Goal: Task Accomplishment & Management: Manage account settings

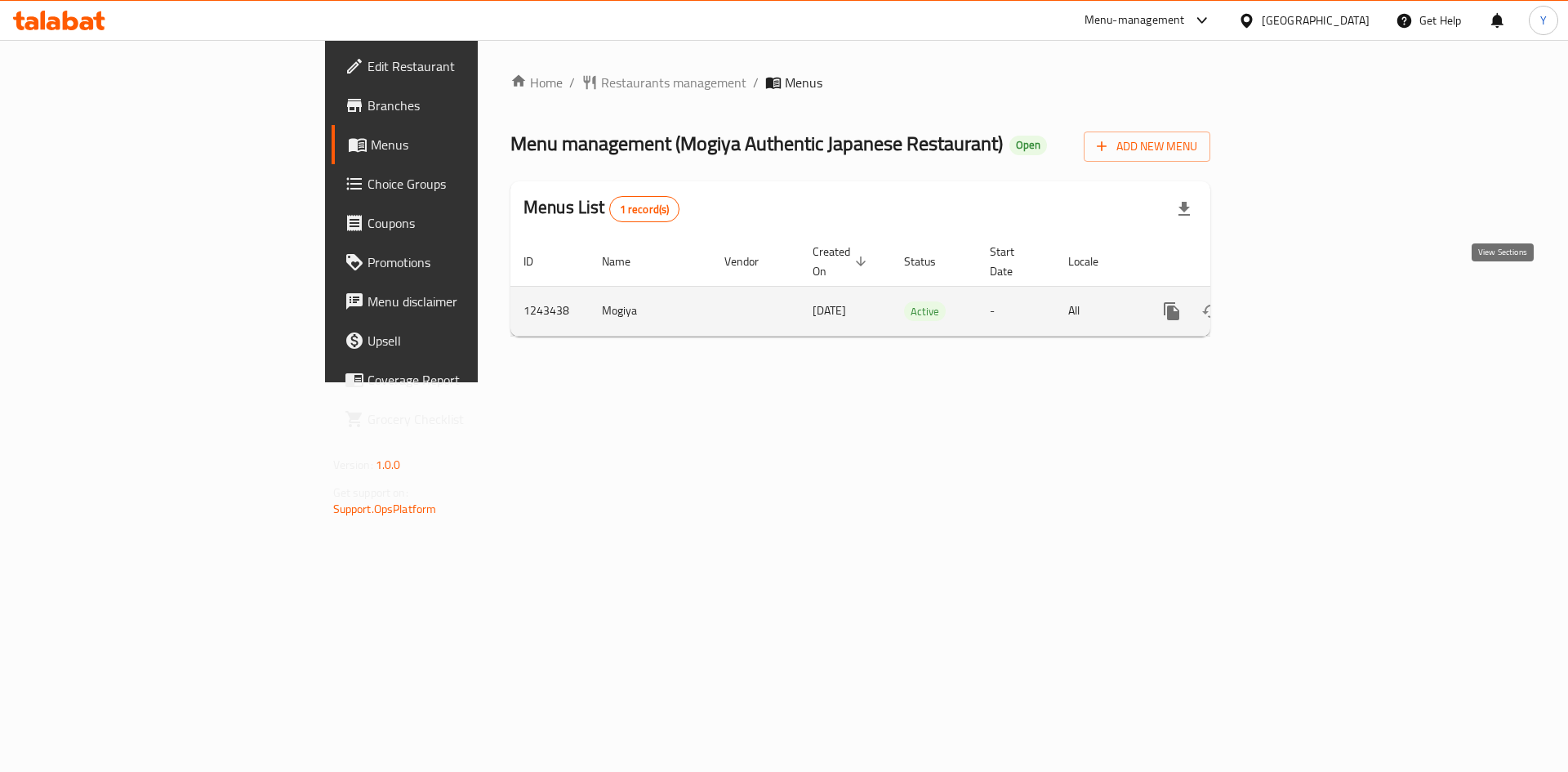
click at [1309, 292] on link "enhanced table" at bounding box center [1289, 311] width 39 height 39
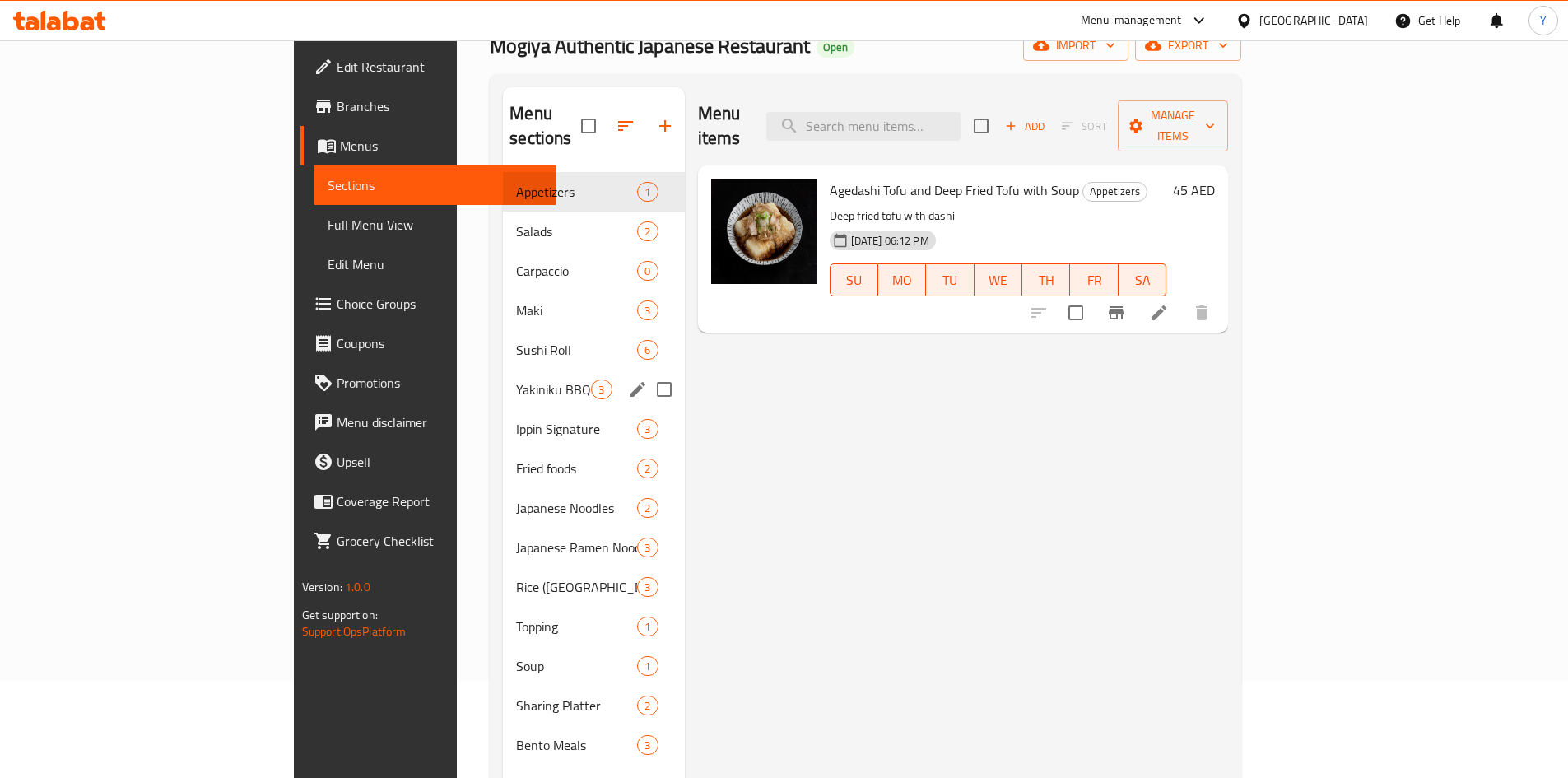
scroll to position [231, 0]
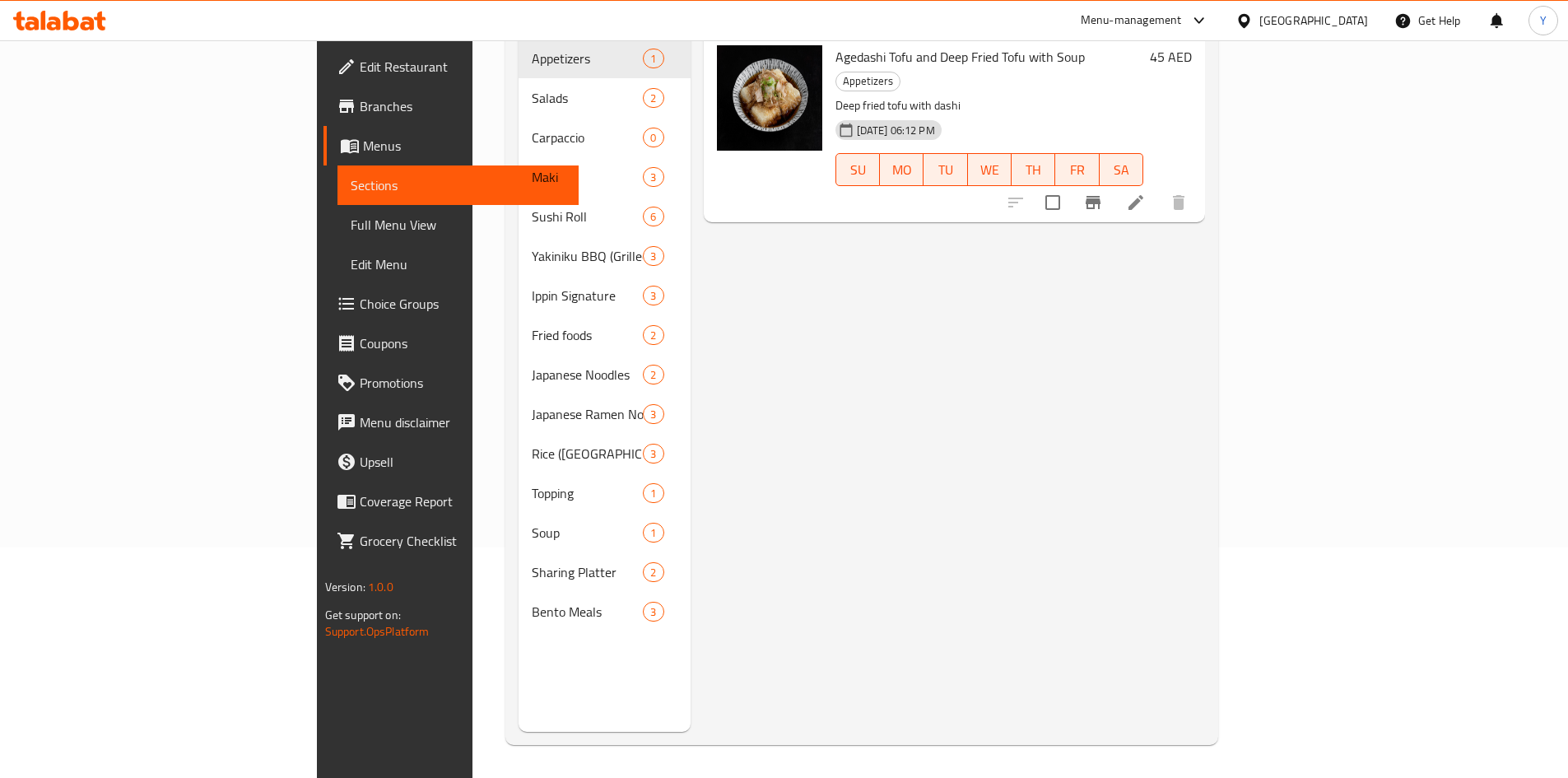
click at [359, 296] on span "Choice Groups" at bounding box center [462, 304] width 206 height 20
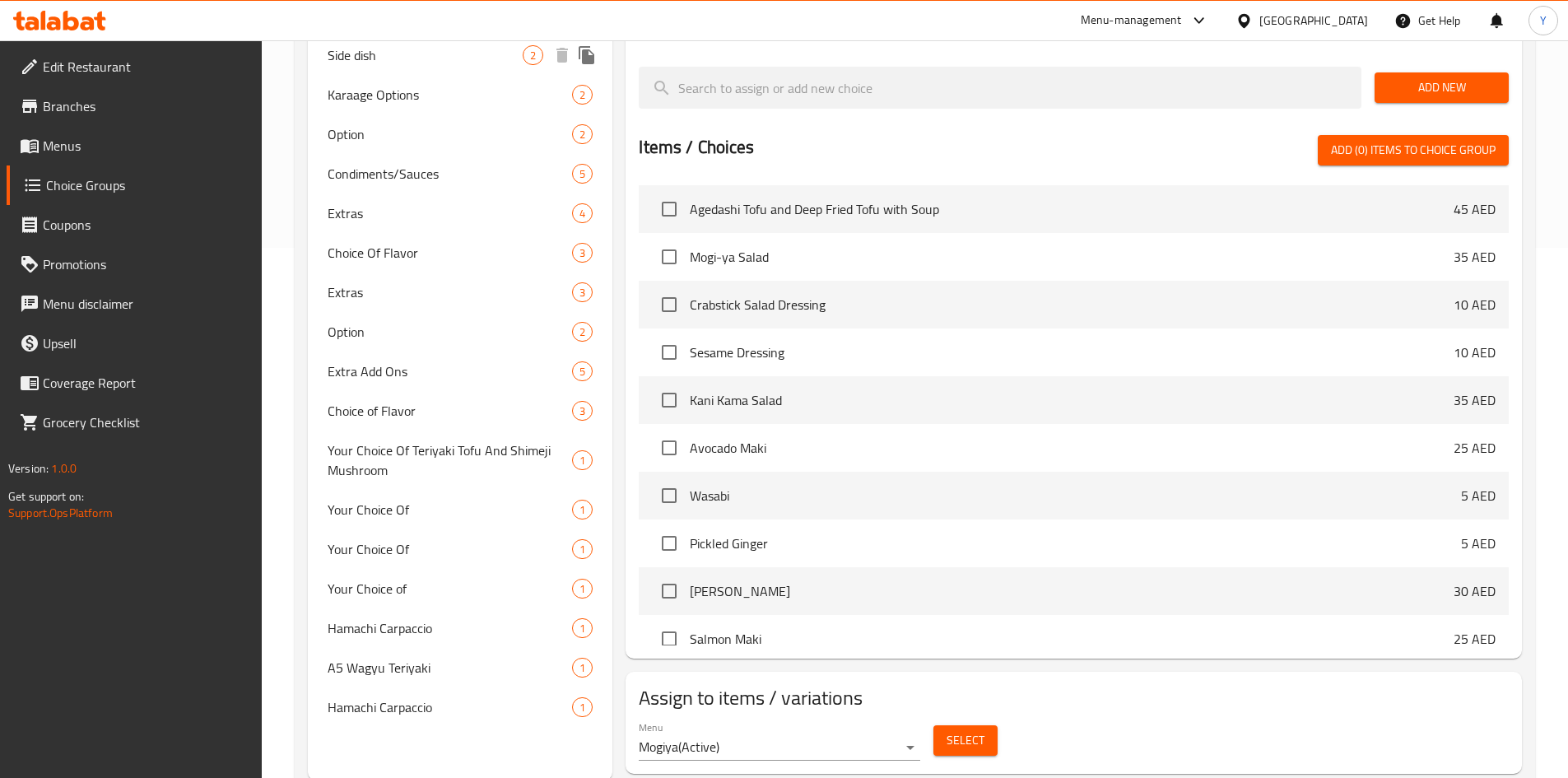
scroll to position [532, 0]
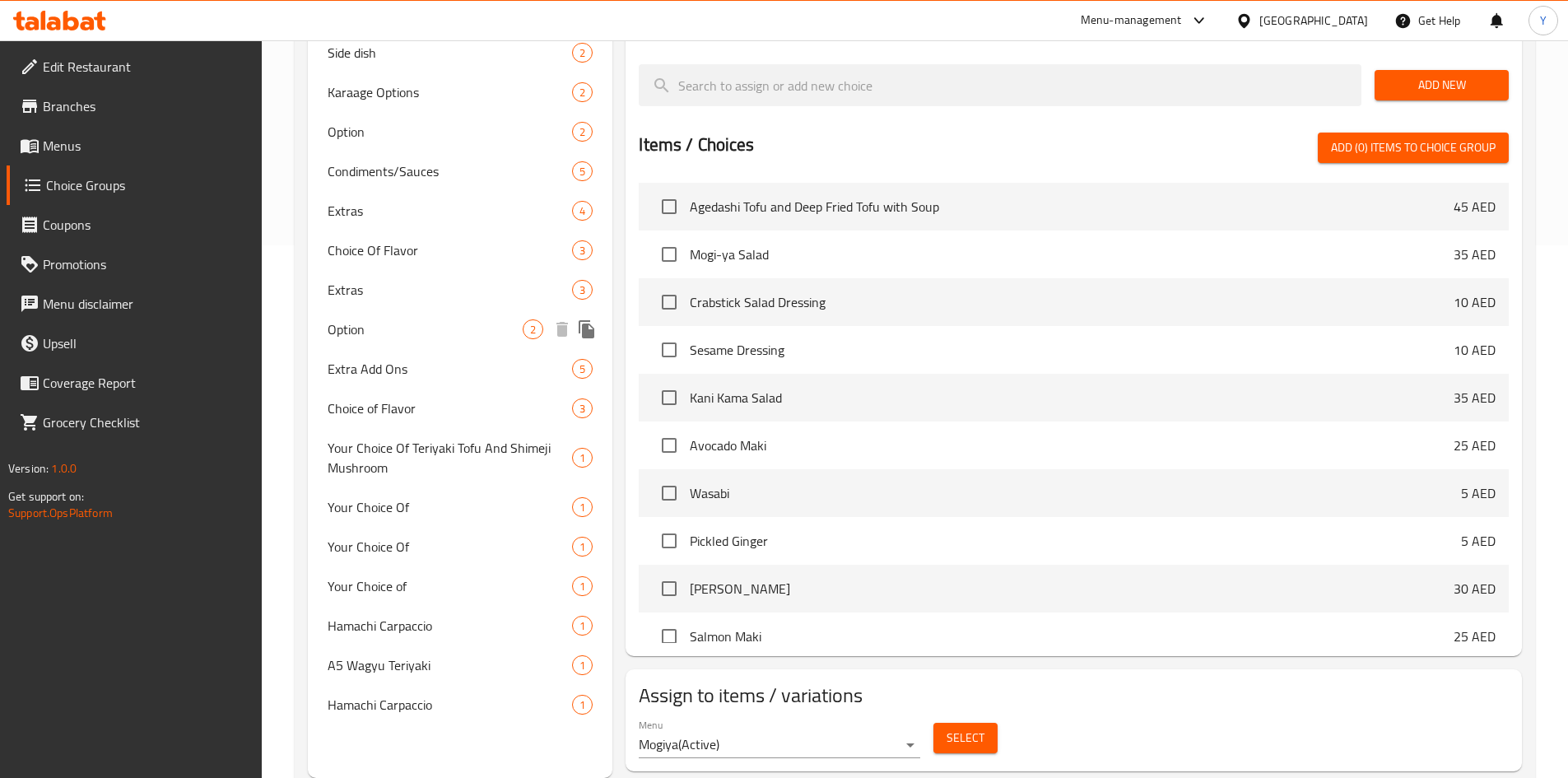
click at [468, 332] on span "Option" at bounding box center [426, 328] width 196 height 20
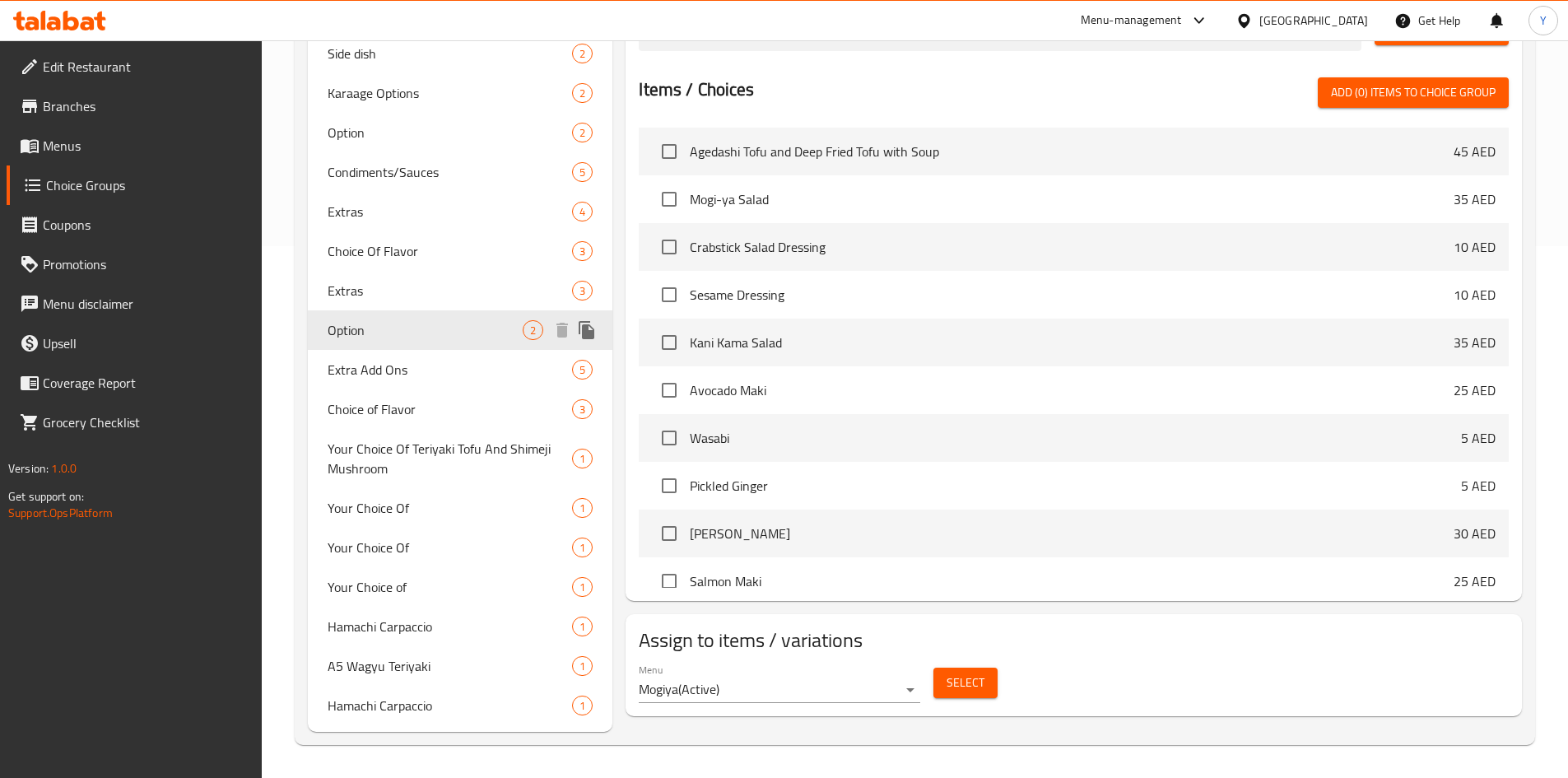
type input "Option"
type input "اختيار"
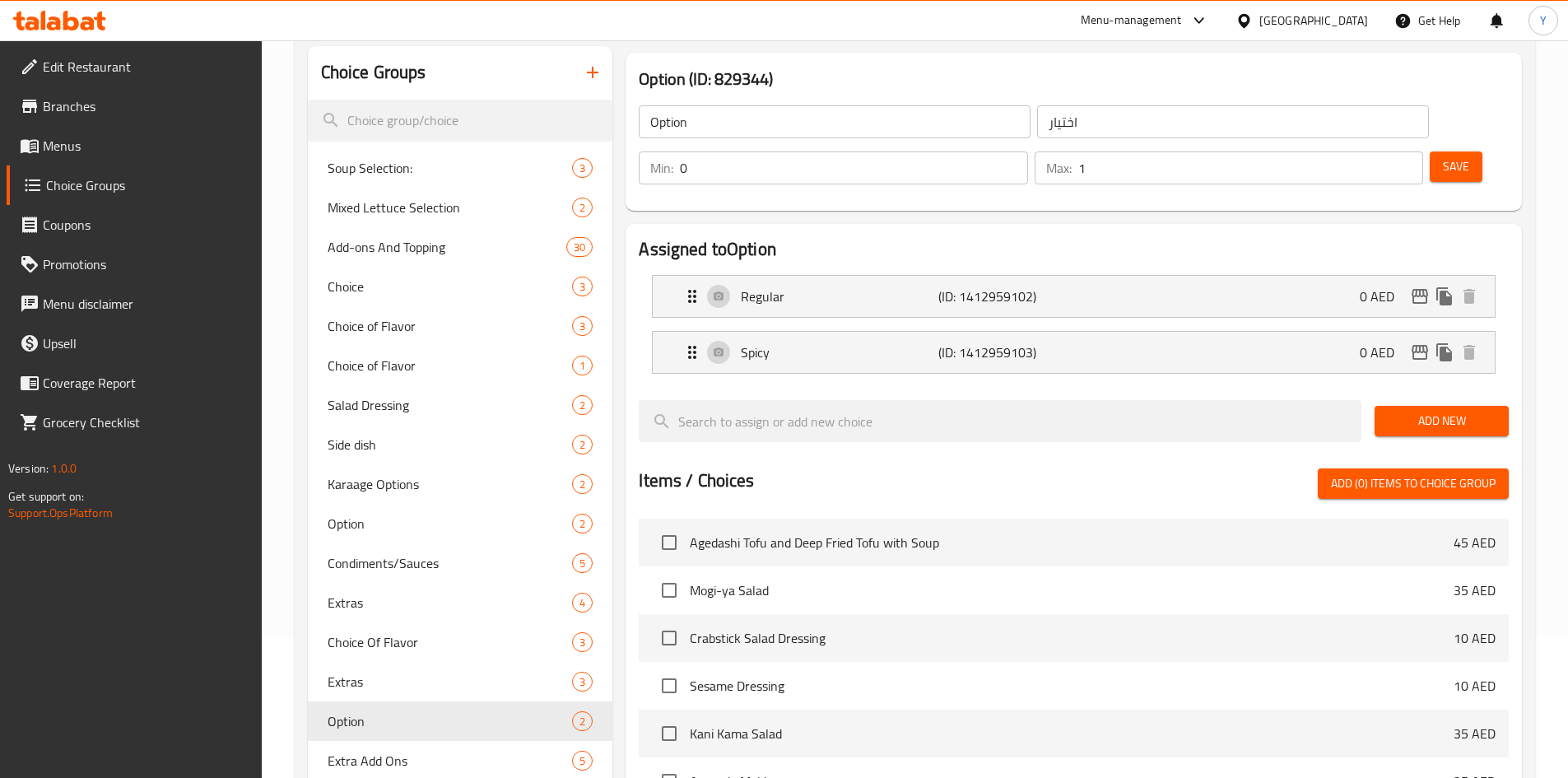
scroll to position [120, 0]
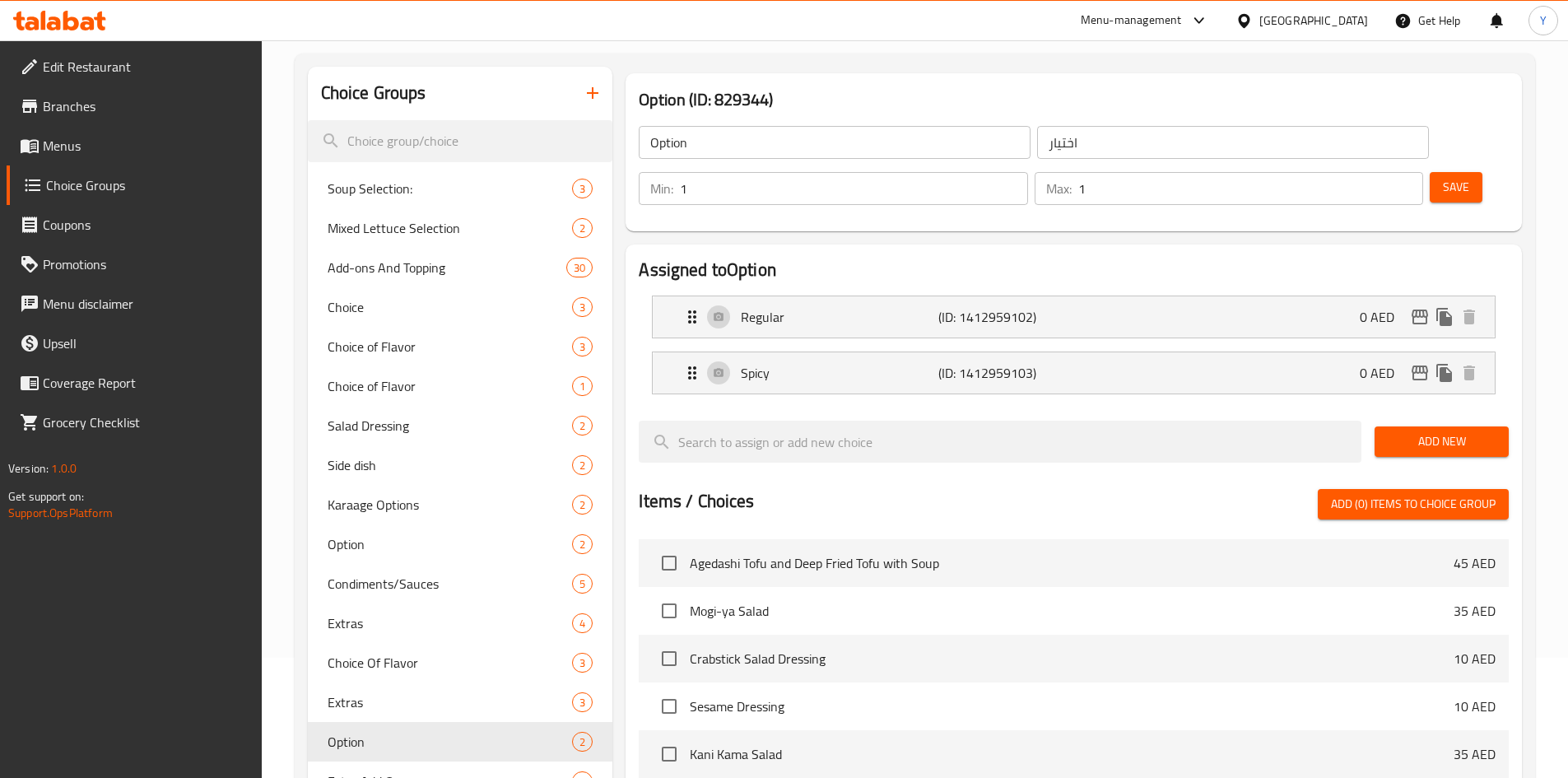
type input "1"
click at [1027, 172] on input "1" at bounding box center [854, 188] width 348 height 33
click at [1443, 177] on span "Save" at bounding box center [1456, 186] width 26 height 20
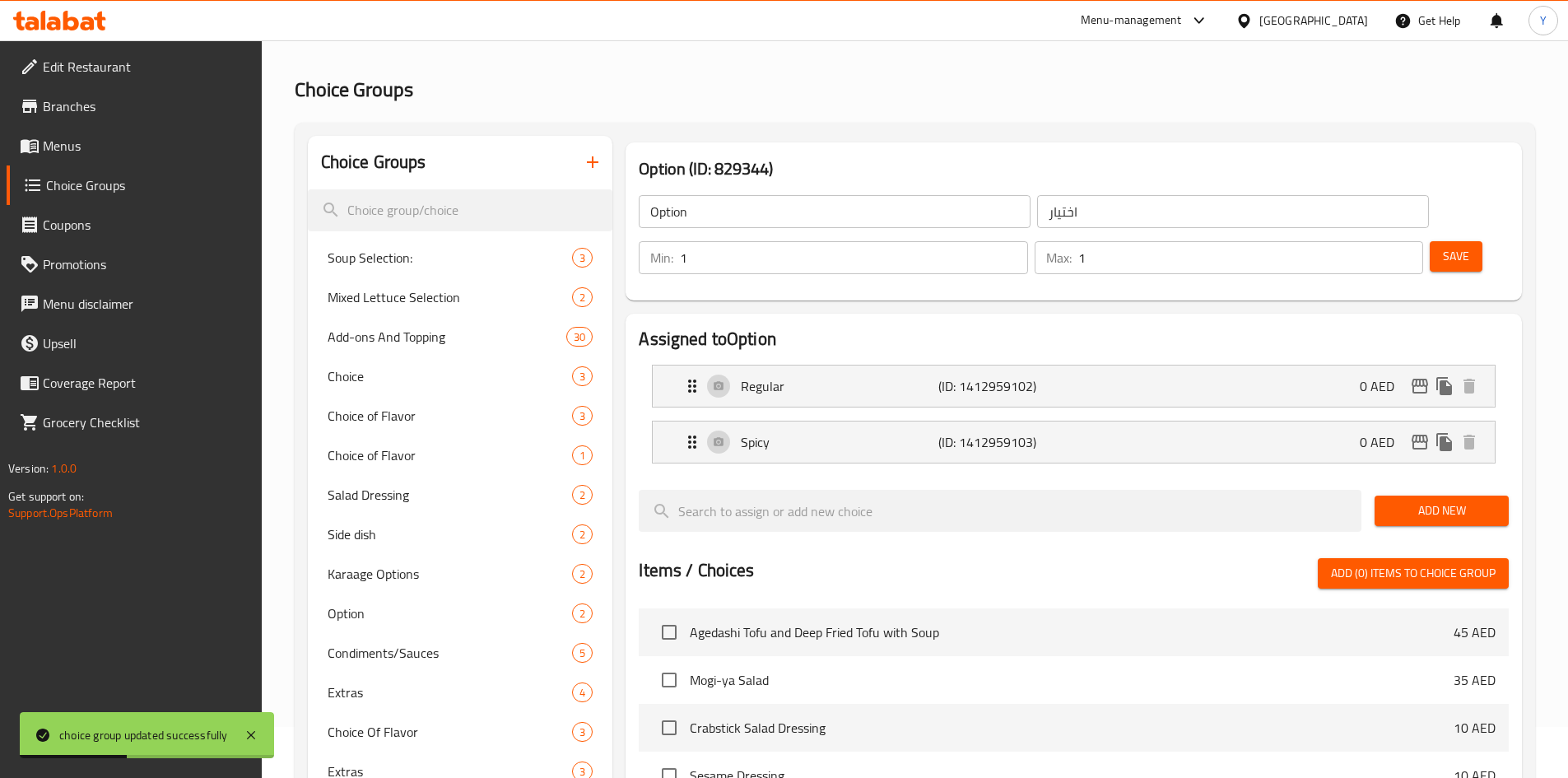
scroll to position [0, 0]
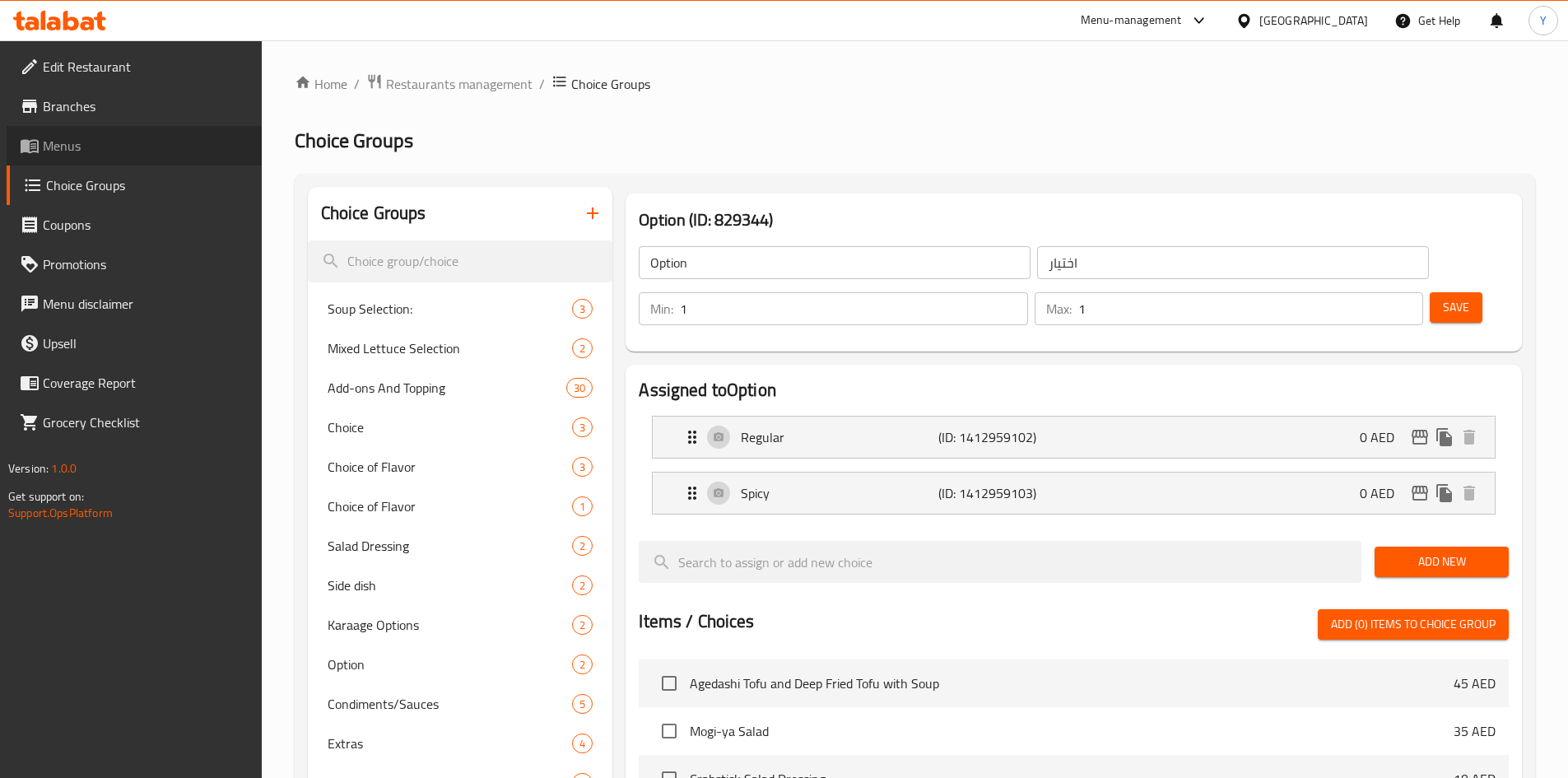
click at [61, 135] on span "Menus" at bounding box center [146, 145] width 206 height 20
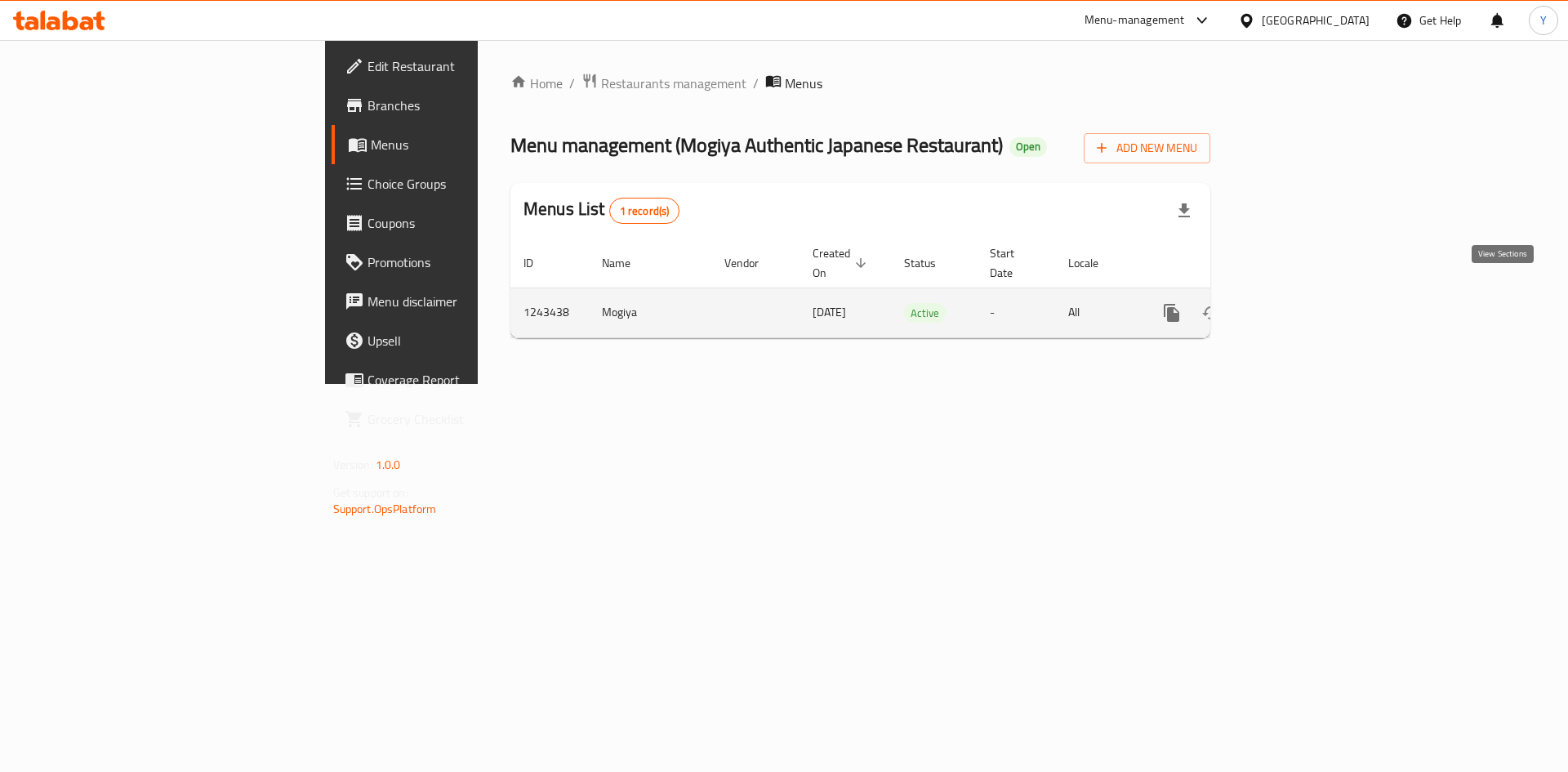
click at [1299, 303] on icon "enhanced table" at bounding box center [1290, 313] width 20 height 20
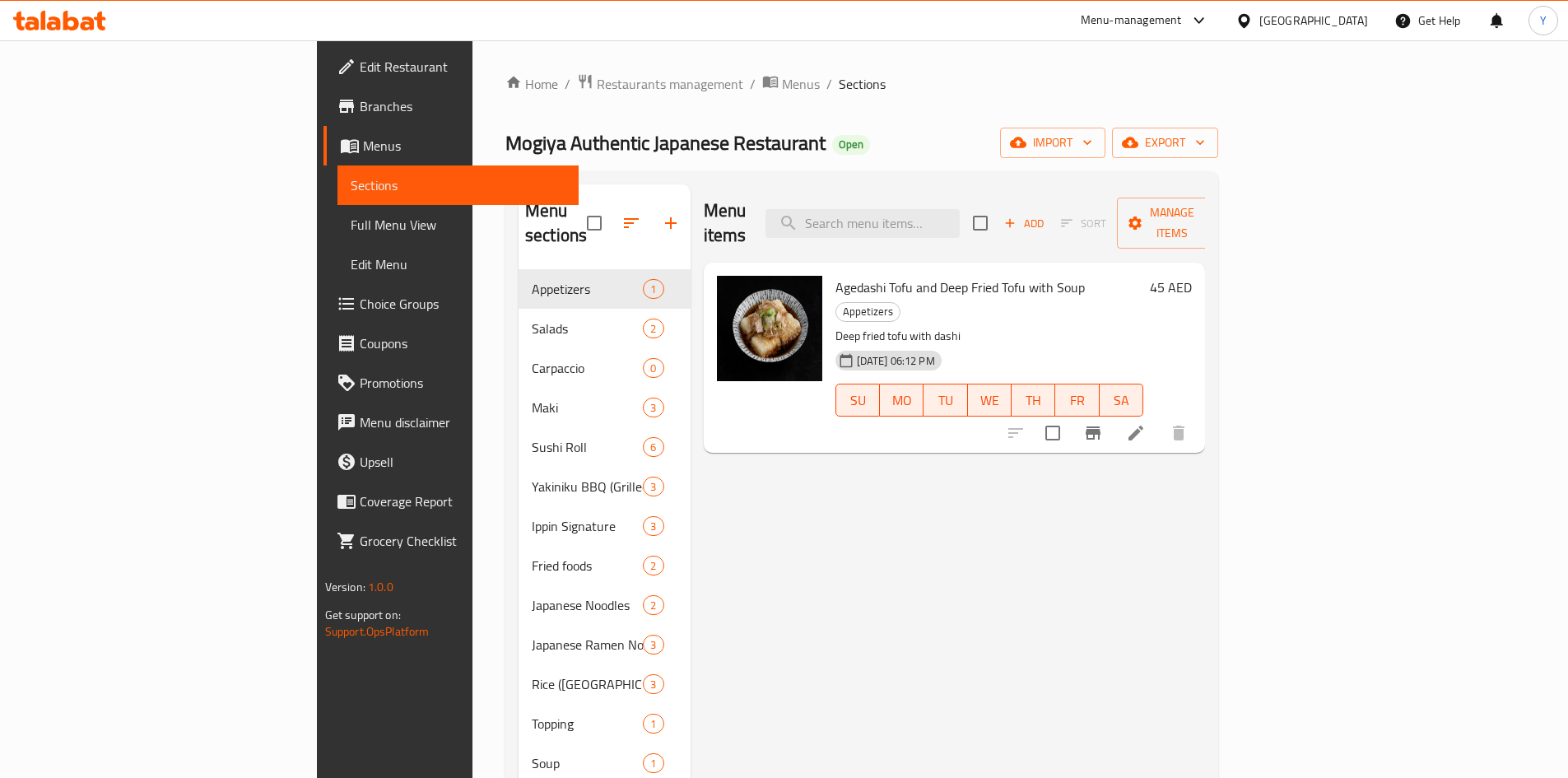
click at [351, 228] on span "Full Menu View" at bounding box center [458, 225] width 215 height 20
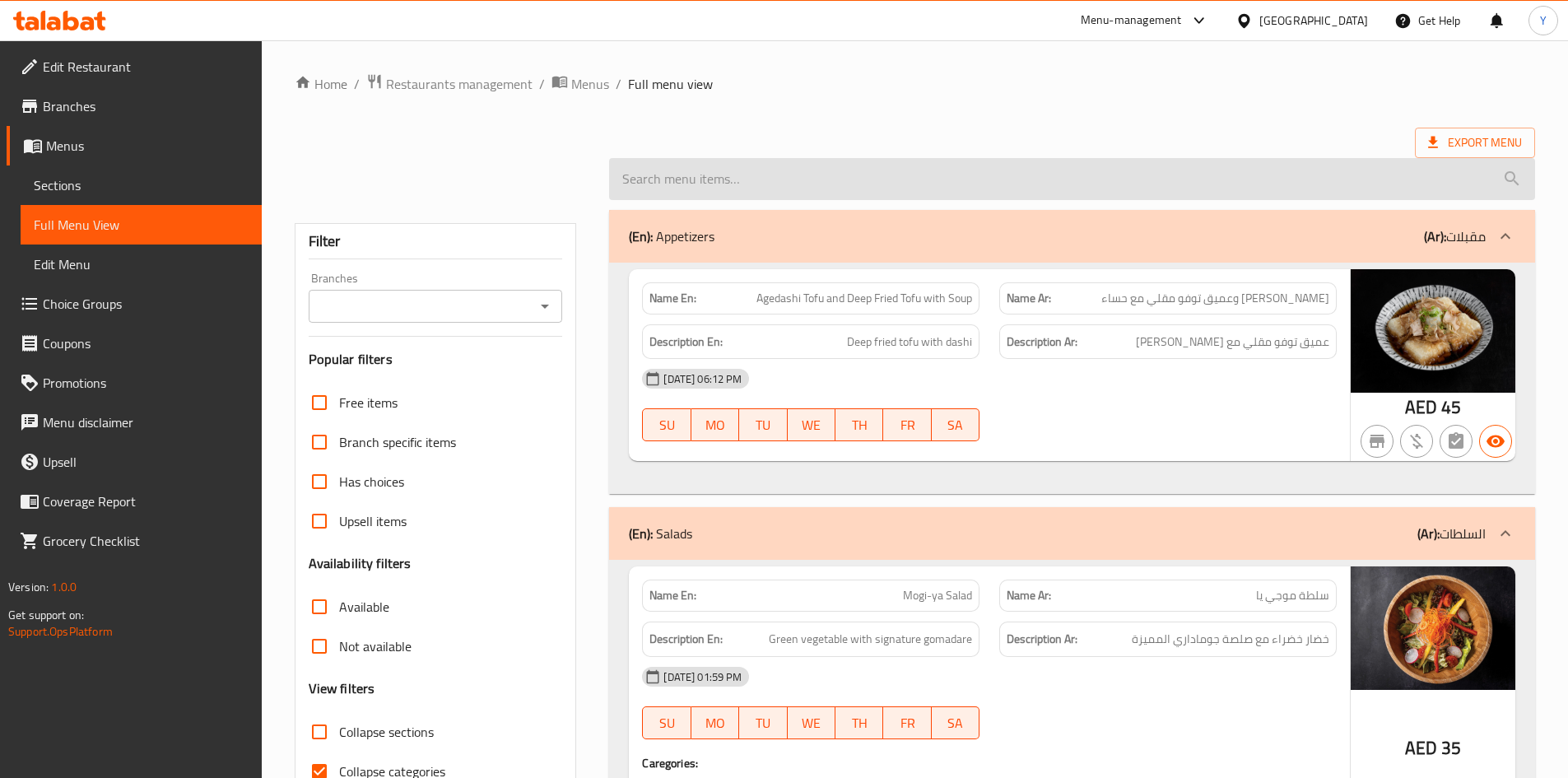
click at [945, 186] on input "search" at bounding box center [1072, 180] width 926 height 42
paste input "Ebi Tempura"
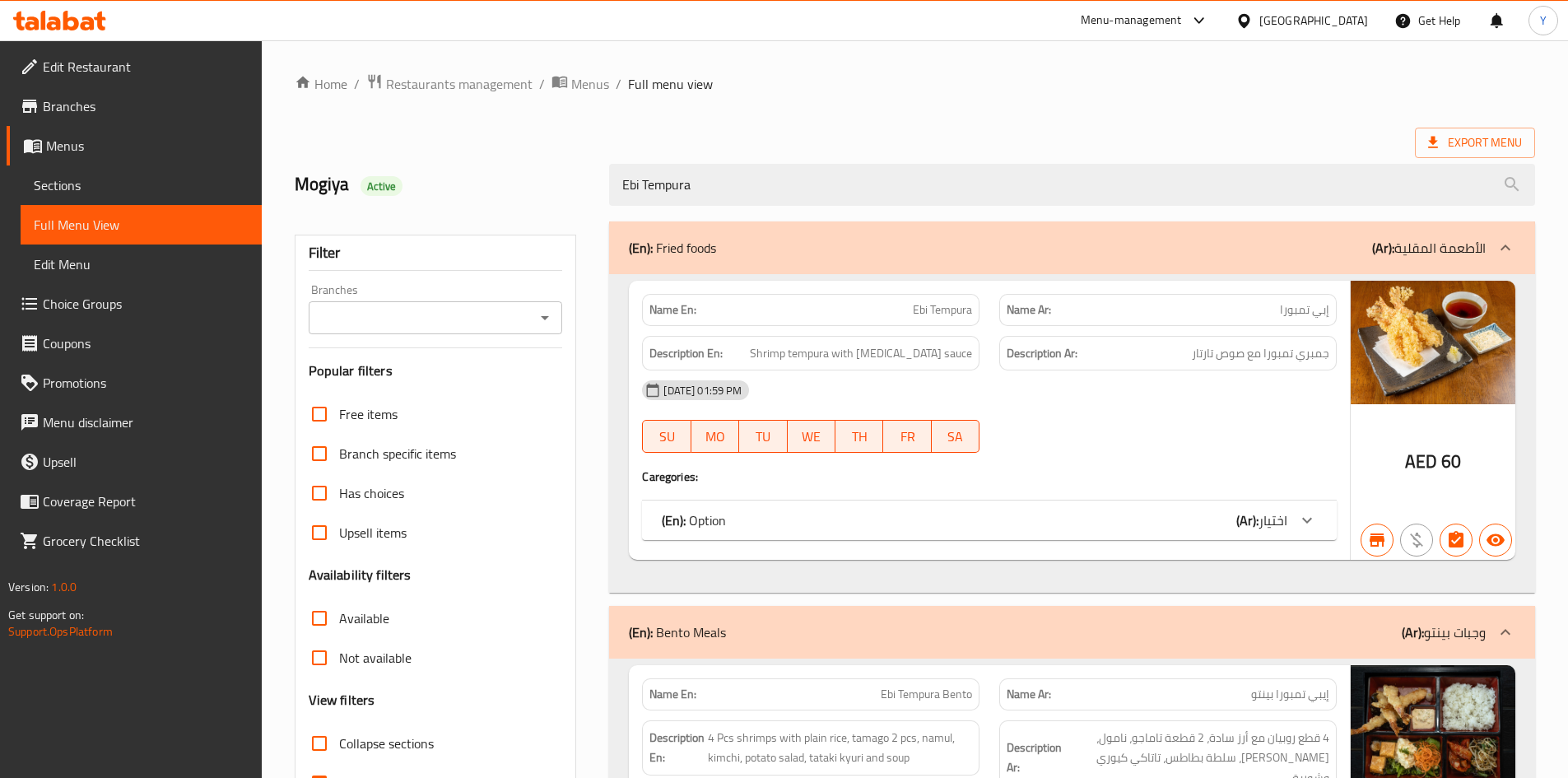
type input "Ebi Tempura"
click at [1284, 515] on span "اختيار" at bounding box center [1273, 521] width 29 height 25
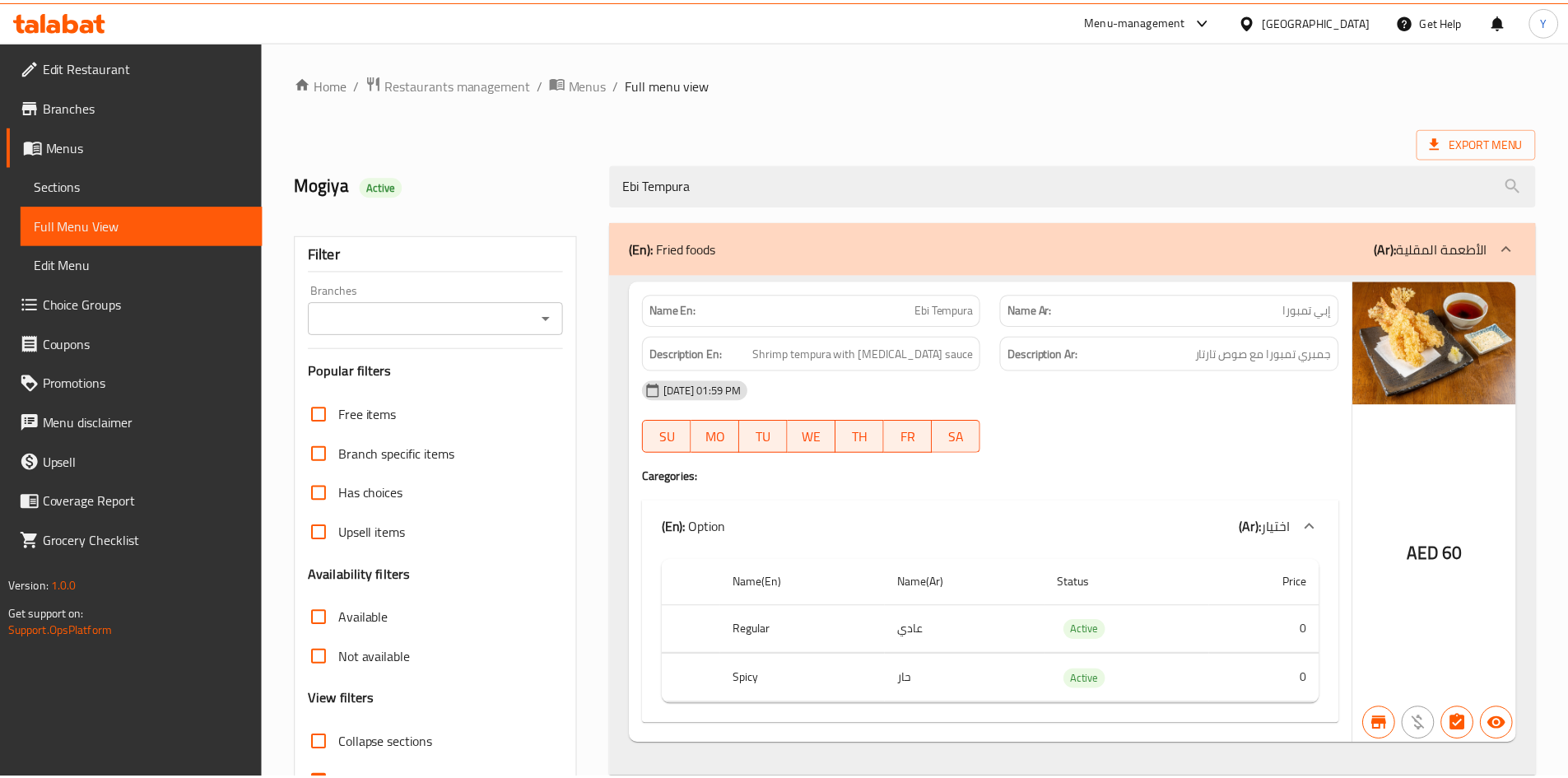
scroll to position [515, 0]
